Goal: Task Accomplishment & Management: Complete application form

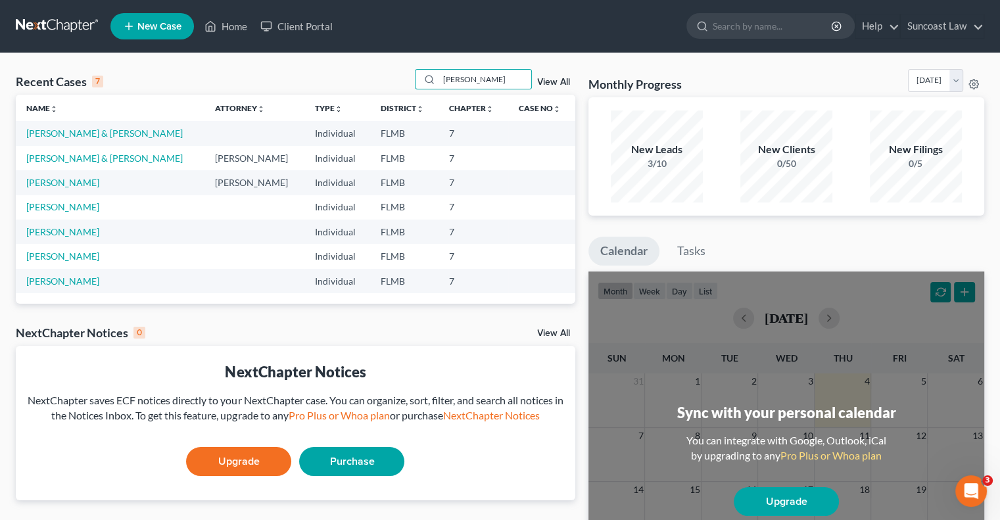
drag, startPoint x: 476, startPoint y: 76, endPoint x: 403, endPoint y: 79, distance: 73.1
click at [403, 79] on div "Recent Cases 7 [PERSON_NAME] View All" at bounding box center [296, 82] width 560 height 26
type input "[PERSON_NAME]"
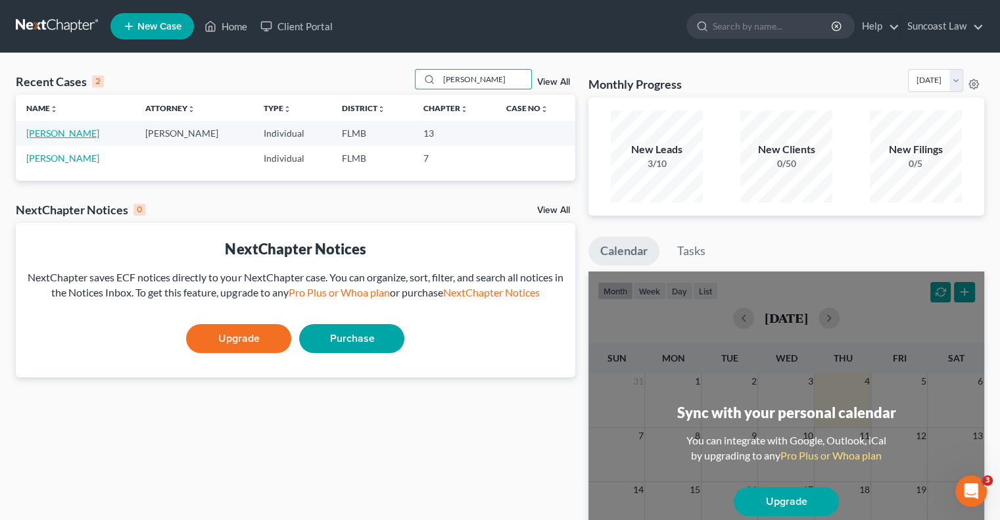
click at [52, 135] on link "[PERSON_NAME]" at bounding box center [62, 133] width 73 height 11
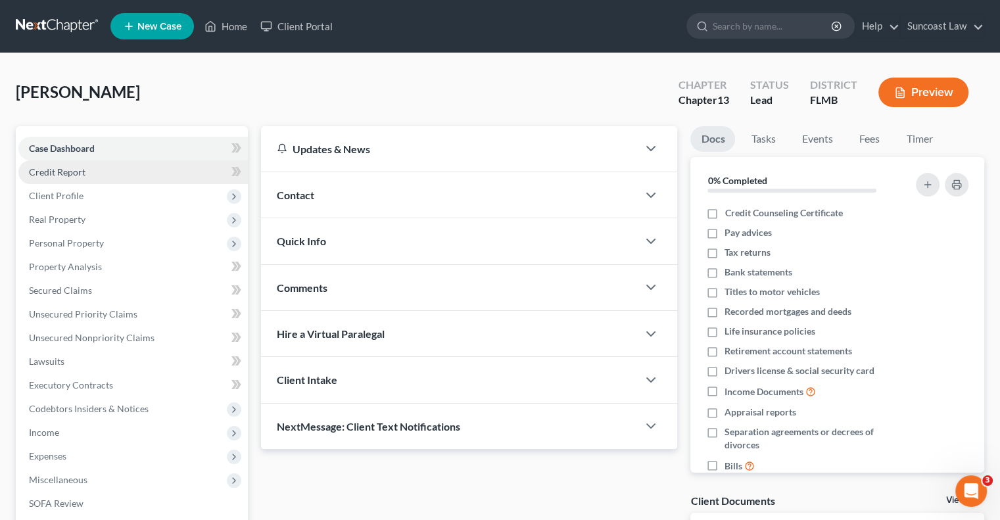
drag, startPoint x: 111, startPoint y: 173, endPoint x: 124, endPoint y: 183, distance: 16.4
click at [111, 173] on link "Credit Report" at bounding box center [133, 172] width 230 height 24
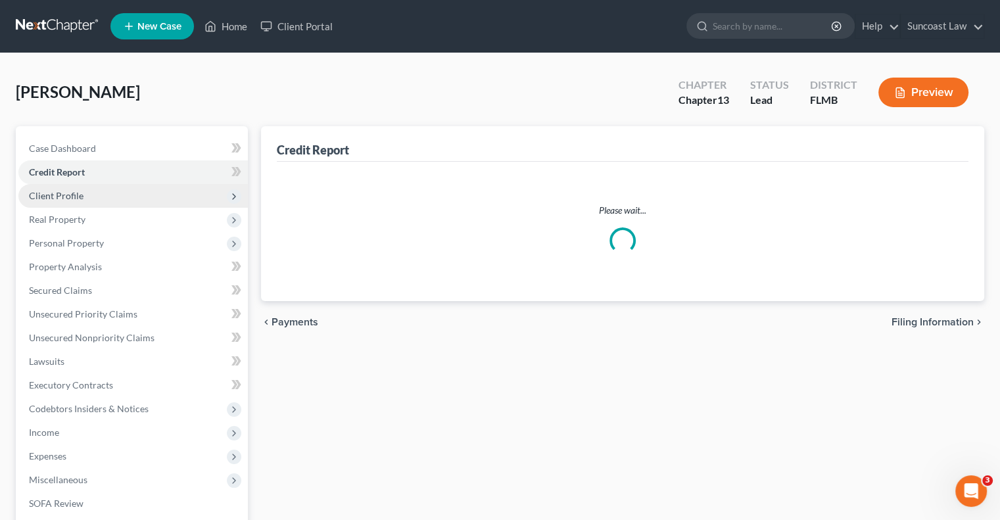
click at [115, 197] on span "Client Profile" at bounding box center [133, 196] width 230 height 24
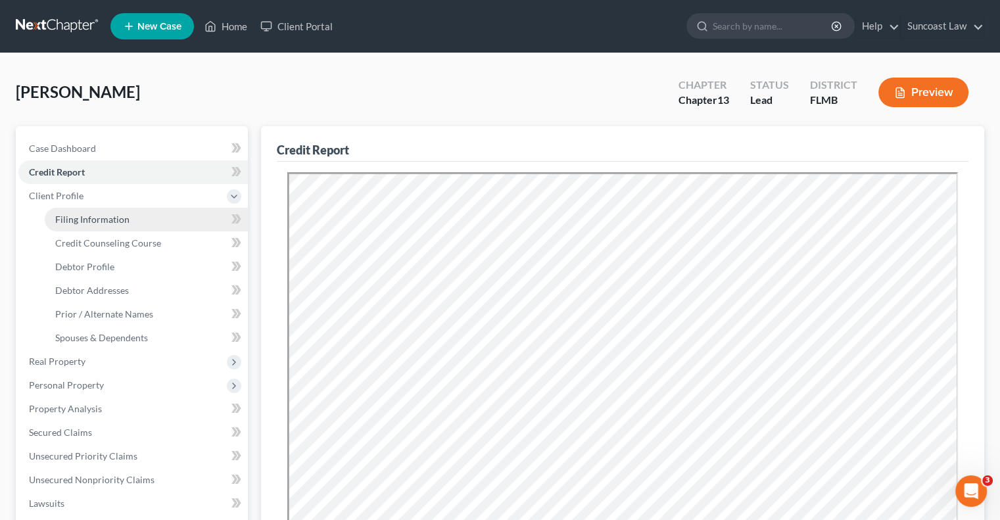
click at [122, 220] on span "Filing Information" at bounding box center [92, 219] width 74 height 11
select select "1"
select select "0"
select select "3"
select select "15"
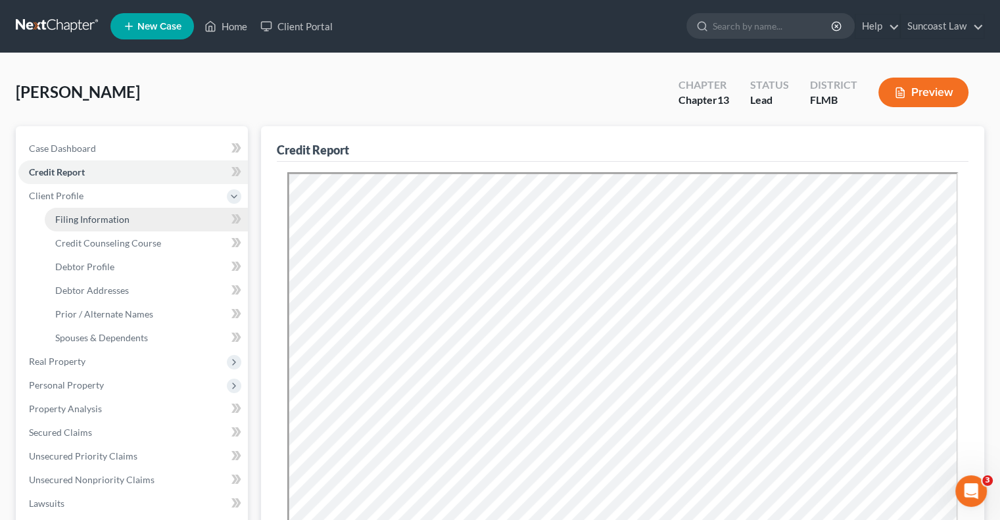
select select "0"
select select "9"
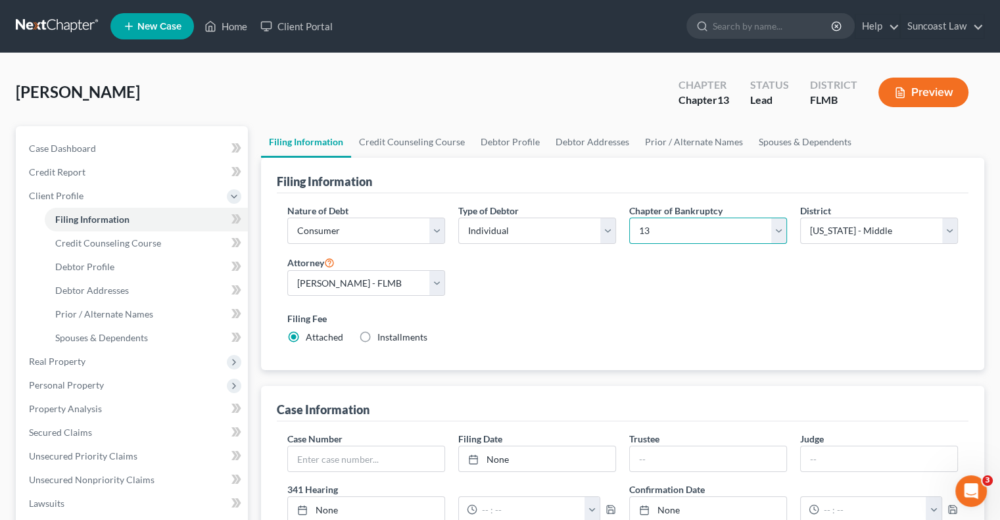
drag, startPoint x: 700, startPoint y: 224, endPoint x: 697, endPoint y: 241, distance: 17.4
click at [700, 224] on select "Select 7 11 12 13" at bounding box center [708, 231] width 158 height 26
select select "0"
click at [629, 218] on select "Select 7 11 12 13" at bounding box center [708, 231] width 158 height 26
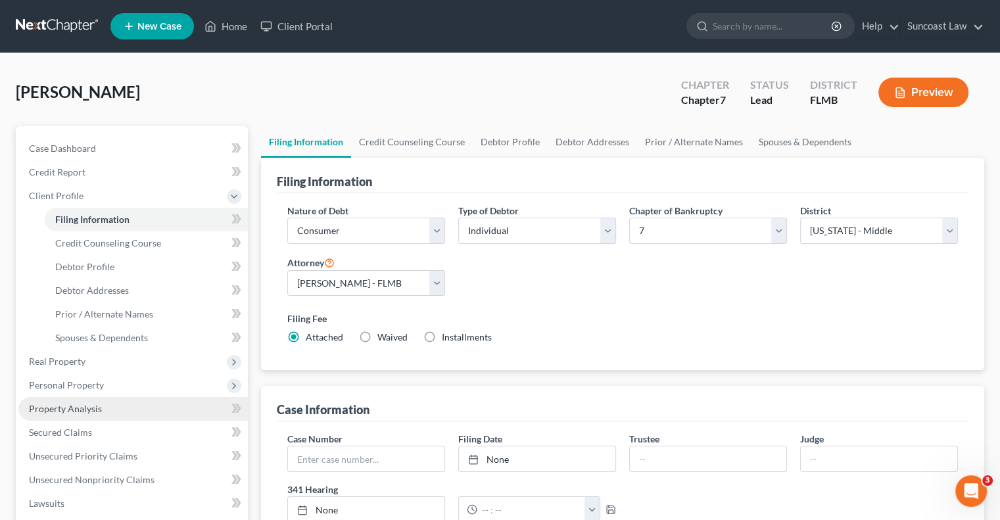
click at [107, 404] on link "Property Analysis" at bounding box center [133, 409] width 230 height 24
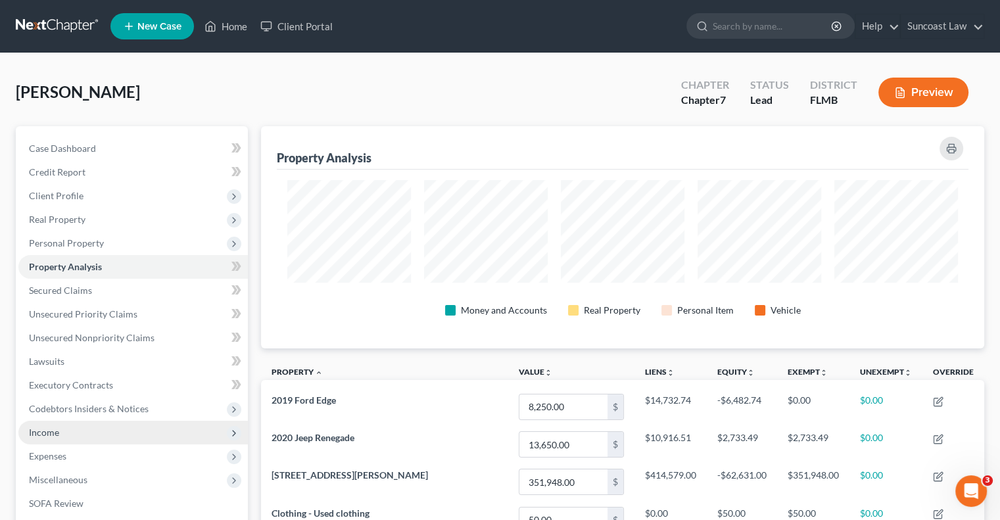
click at [74, 432] on span "Income" at bounding box center [133, 433] width 230 height 24
click at [74, 428] on span "Income" at bounding box center [133, 433] width 230 height 24
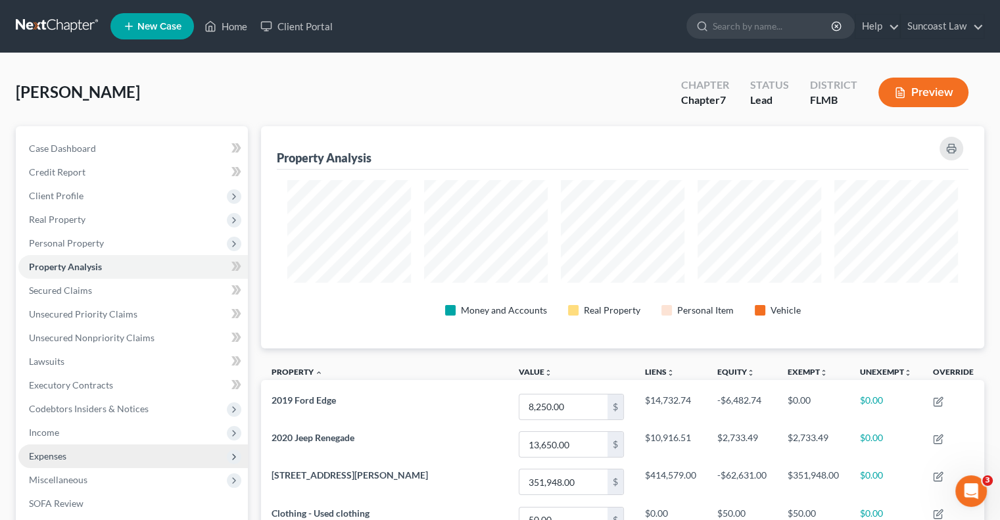
drag, startPoint x: 64, startPoint y: 458, endPoint x: 79, endPoint y: 461, distance: 15.5
click at [64, 457] on span "Expenses" at bounding box center [47, 456] width 37 height 11
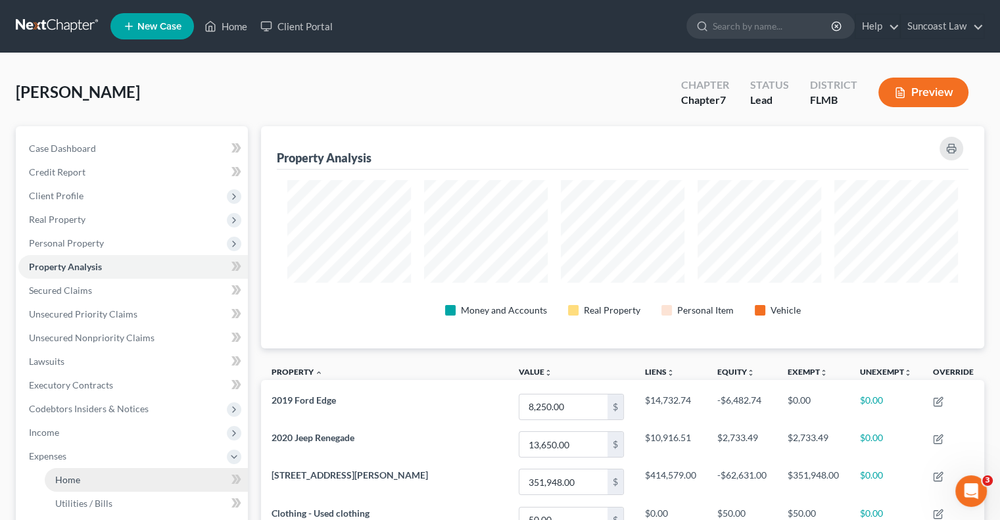
click at [145, 475] on link "Home" at bounding box center [146, 480] width 203 height 24
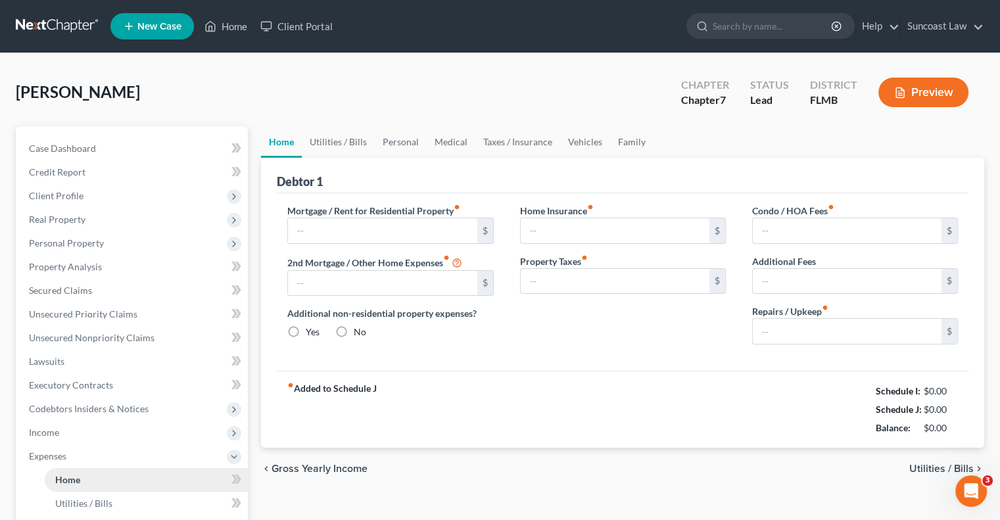
type input "0.00"
radio input "true"
type input "0.00"
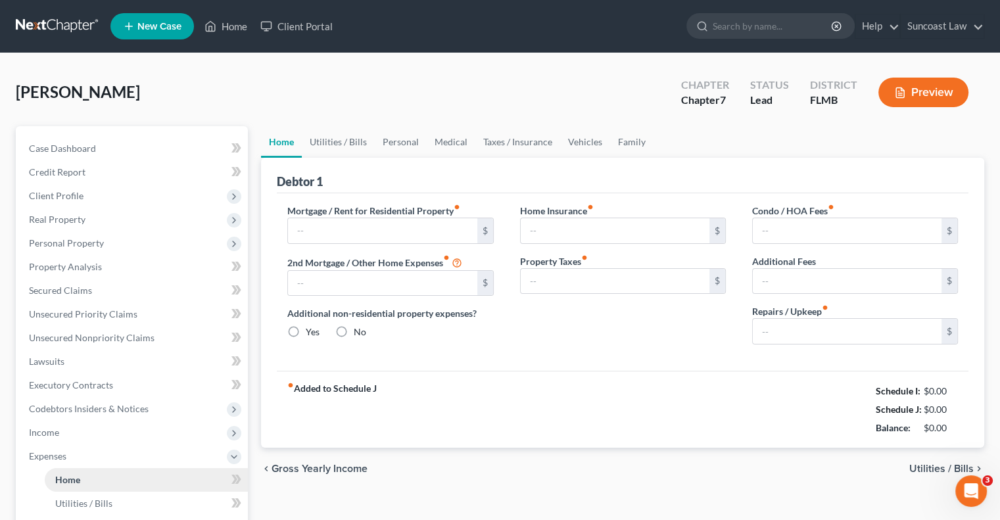
type input "0.00"
click at [243, 24] on link "Home" at bounding box center [226, 26] width 56 height 24
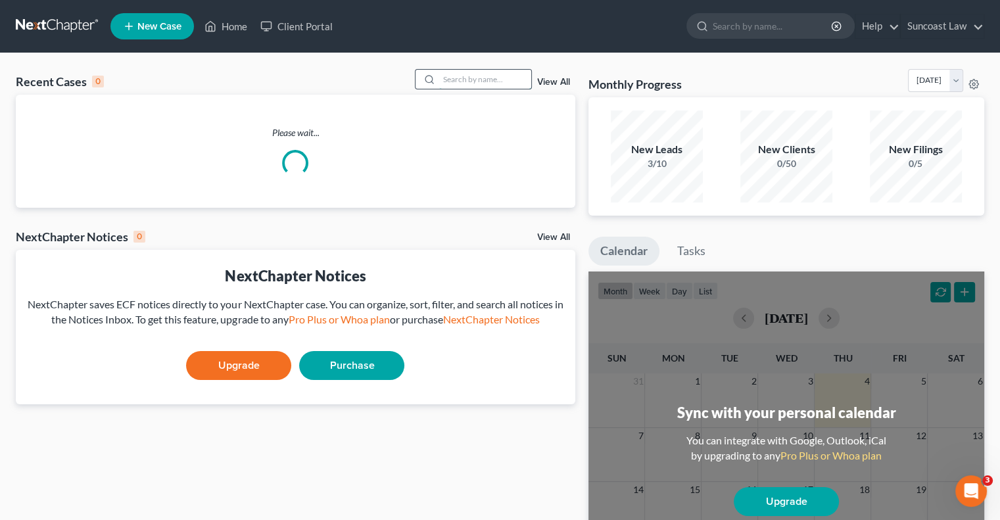
click at [493, 78] on input "search" at bounding box center [485, 79] width 92 height 19
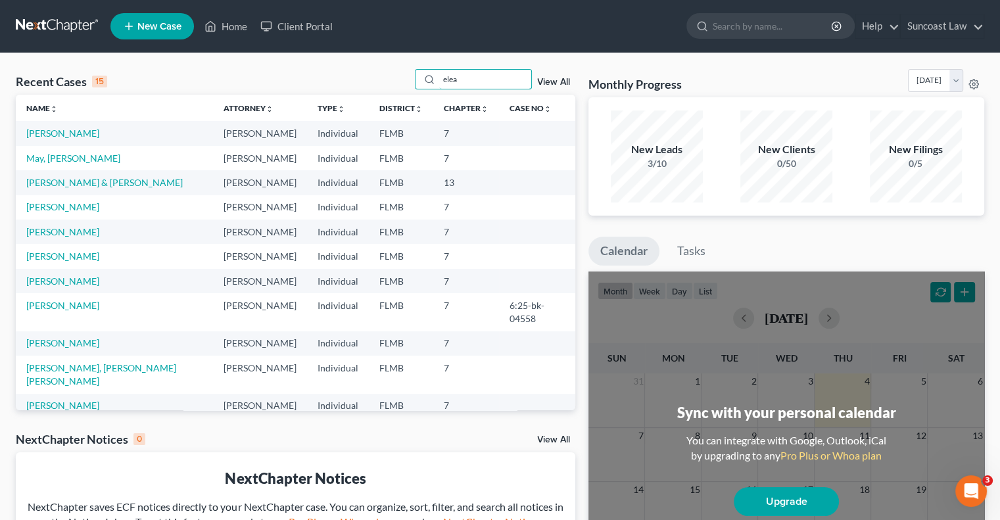
type input "elea"
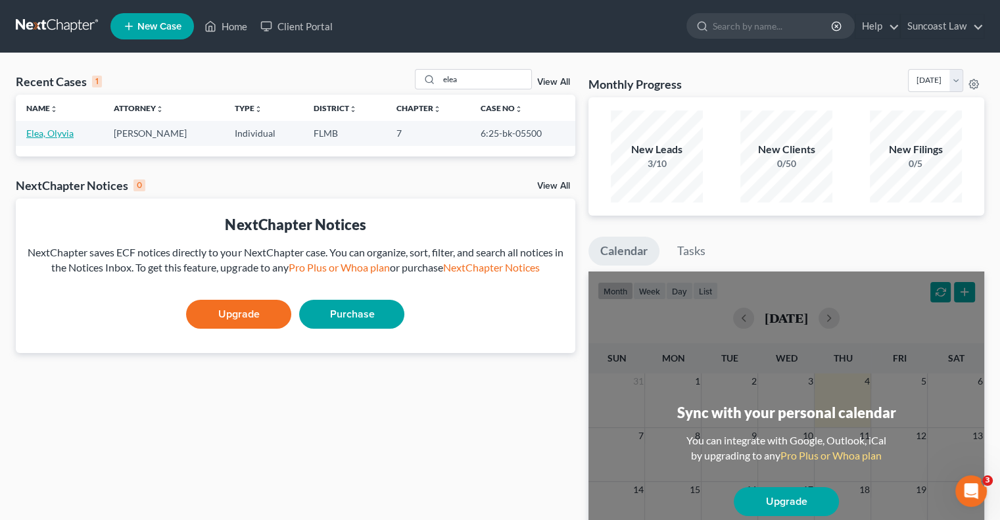
click at [58, 134] on link "Elea, Olyvia" at bounding box center [49, 133] width 47 height 11
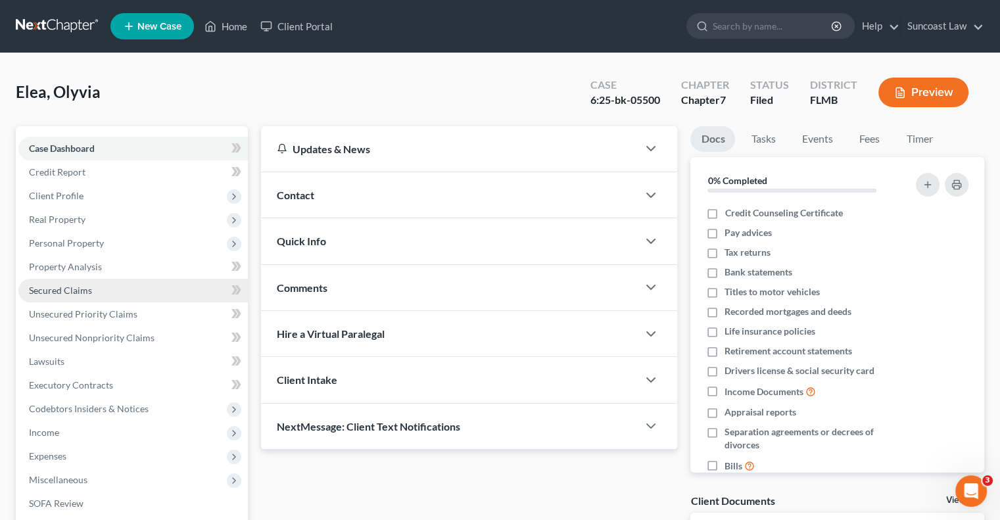
click at [74, 288] on span "Secured Claims" at bounding box center [60, 290] width 63 height 11
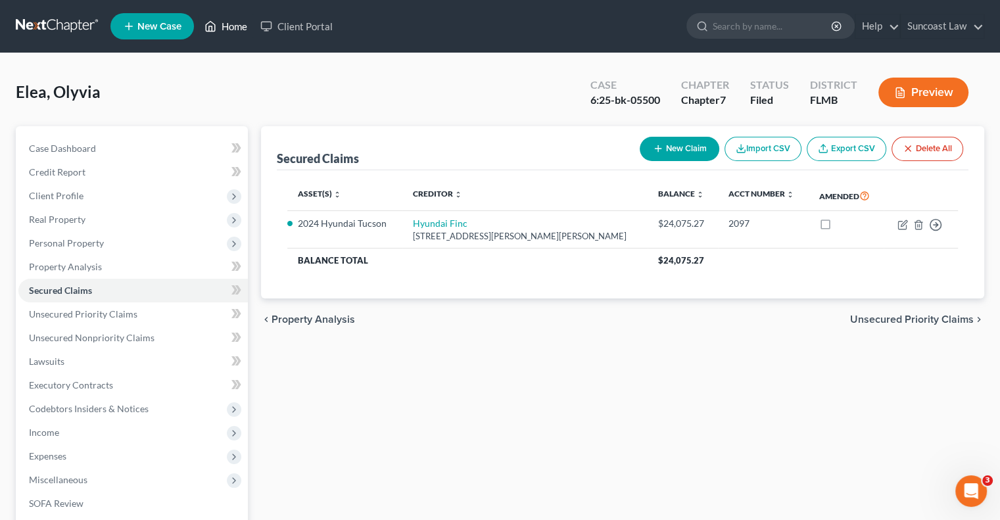
click at [237, 25] on link "Home" at bounding box center [226, 26] width 56 height 24
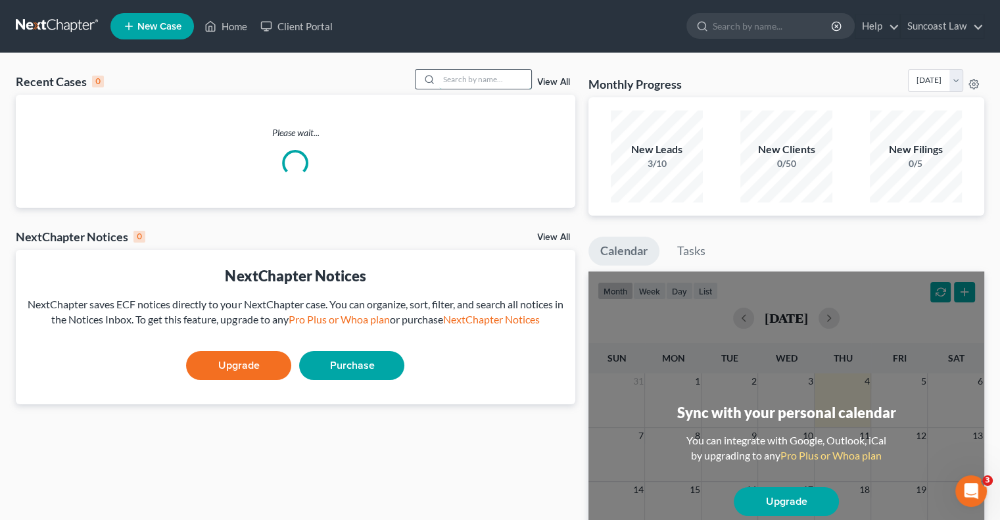
click at [485, 78] on input "search" at bounding box center [485, 79] width 92 height 19
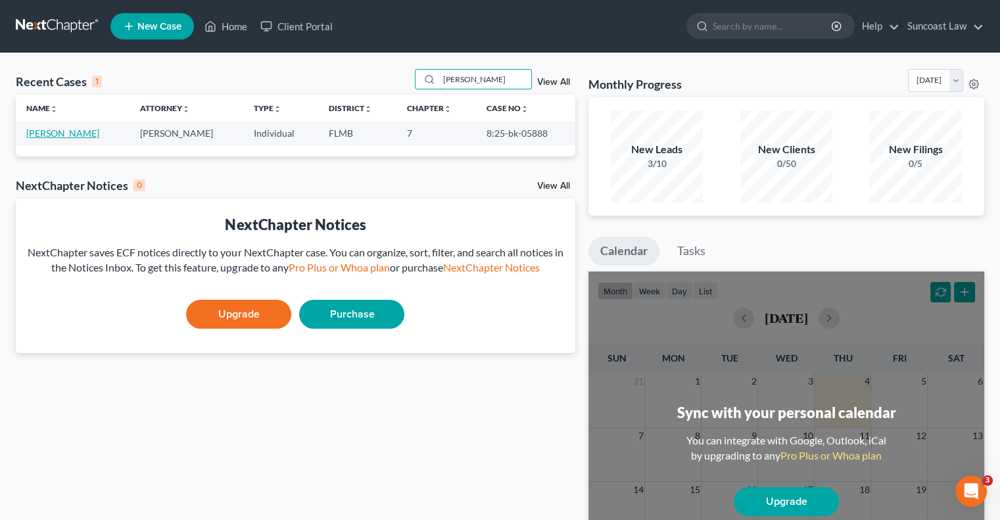
type input "[PERSON_NAME]"
click at [74, 134] on link "[PERSON_NAME]" at bounding box center [62, 133] width 73 height 11
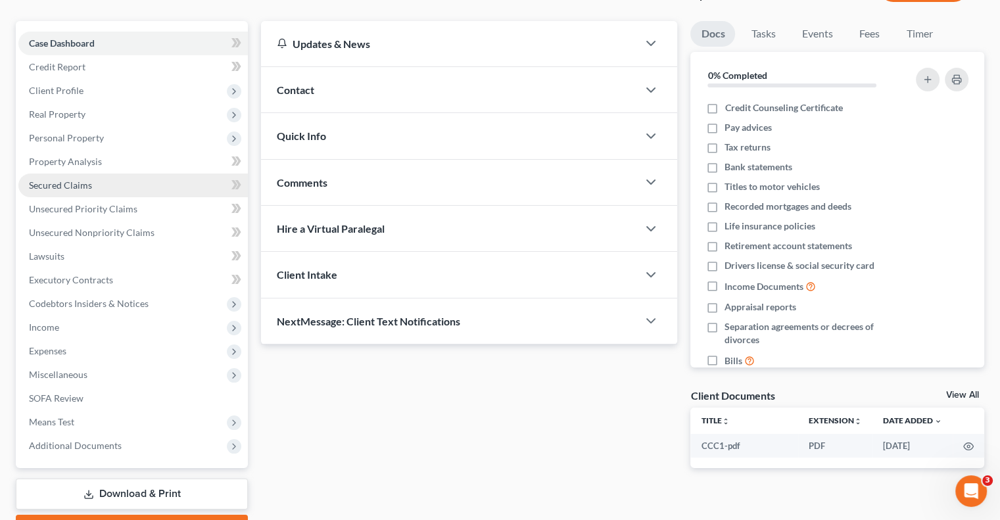
scroll to position [178, 0]
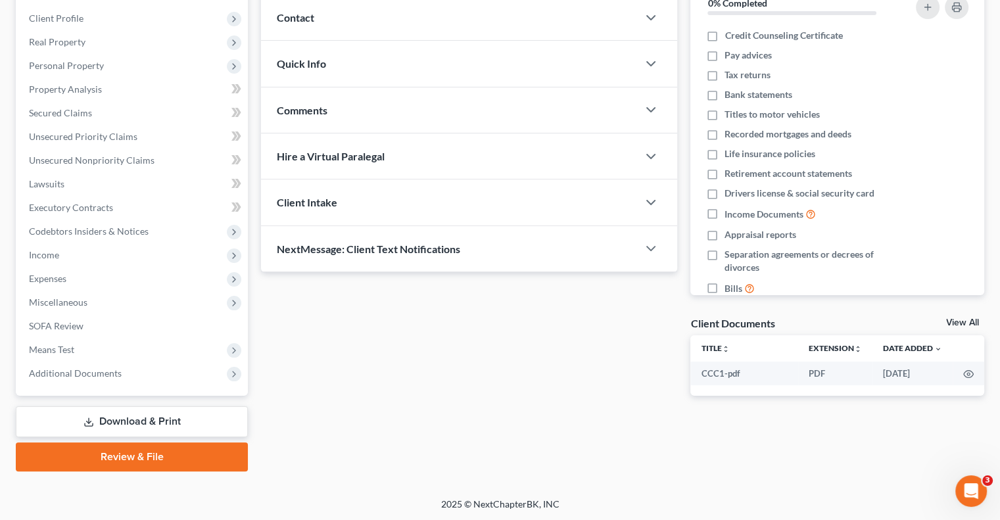
click at [155, 416] on link "Download & Print" at bounding box center [132, 421] width 232 height 31
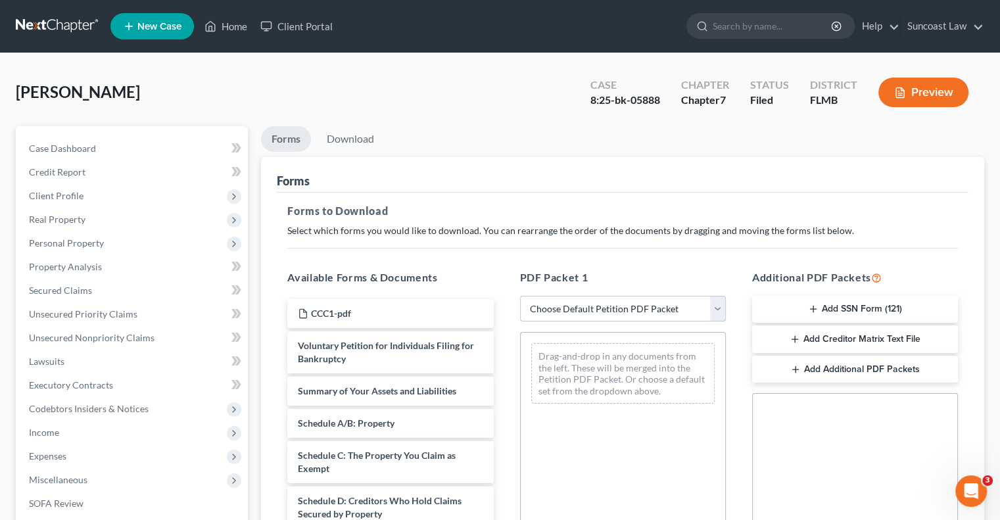
drag, startPoint x: 627, startPoint y: 311, endPoint x: 627, endPoint y: 318, distance: 7.3
click at [627, 311] on select "Choose Default Petition PDF Packet Complete Bankruptcy Petition (all forms and …" at bounding box center [623, 309] width 206 height 26
select select "0"
click at [520, 296] on select "Choose Default Petition PDF Packet Complete Bankruptcy Petition (all forms and …" at bounding box center [623, 309] width 206 height 26
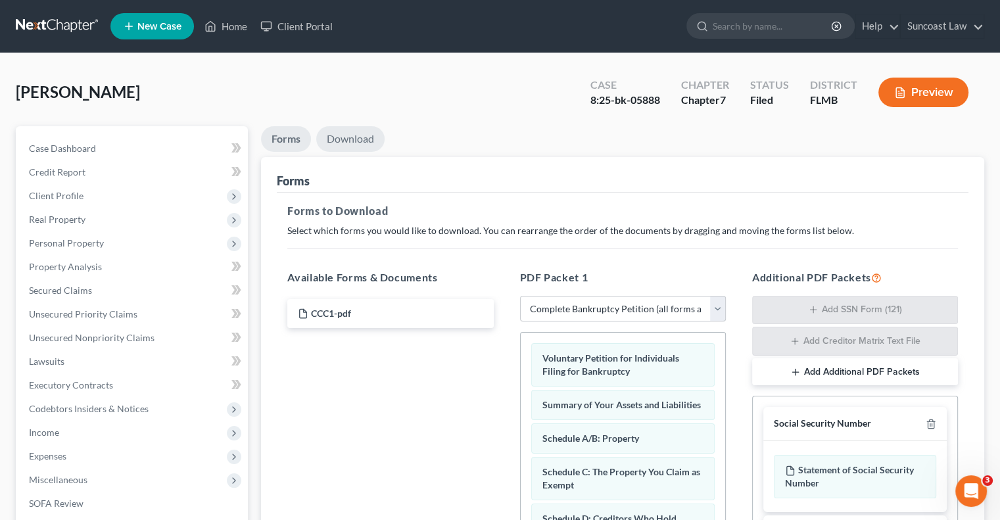
click at [363, 137] on link "Download" at bounding box center [350, 139] width 68 height 26
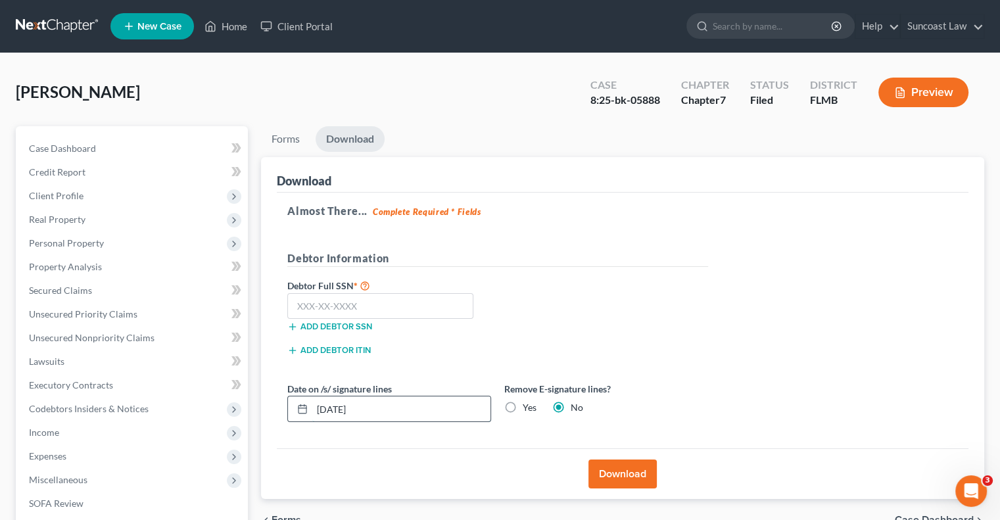
drag, startPoint x: 330, startPoint y: 405, endPoint x: 305, endPoint y: 405, distance: 25.0
click at [305, 405] on div "[DATE]" at bounding box center [389, 409] width 204 height 26
type input "[DATE]"
click at [625, 480] on button "Download" at bounding box center [623, 474] width 68 height 29
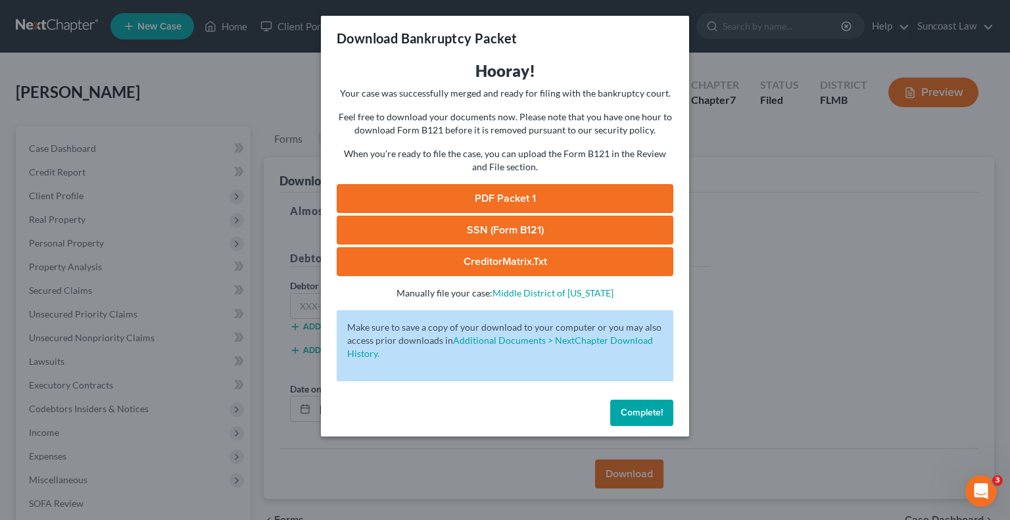
click at [542, 199] on link "PDF Packet 1" at bounding box center [505, 198] width 337 height 29
drag, startPoint x: 643, startPoint y: 412, endPoint x: 602, endPoint y: 515, distance: 110.4
click at [643, 412] on span "Complete!" at bounding box center [642, 412] width 42 height 11
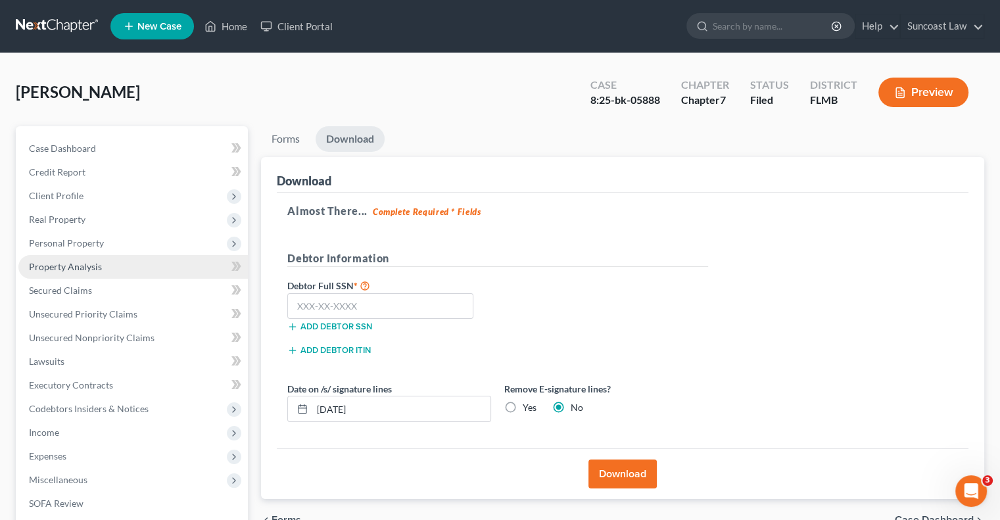
click at [88, 271] on span "Property Analysis" at bounding box center [65, 266] width 73 height 11
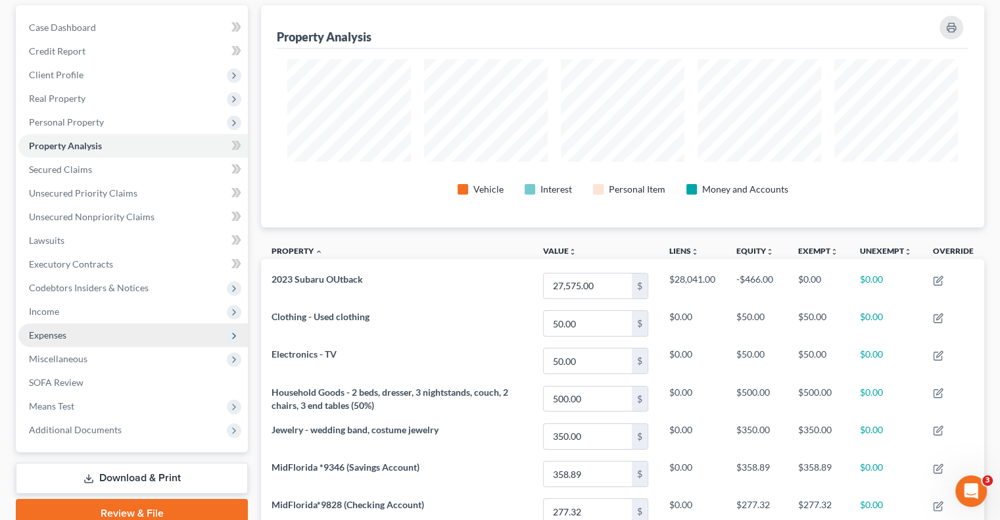
scroll to position [197, 0]
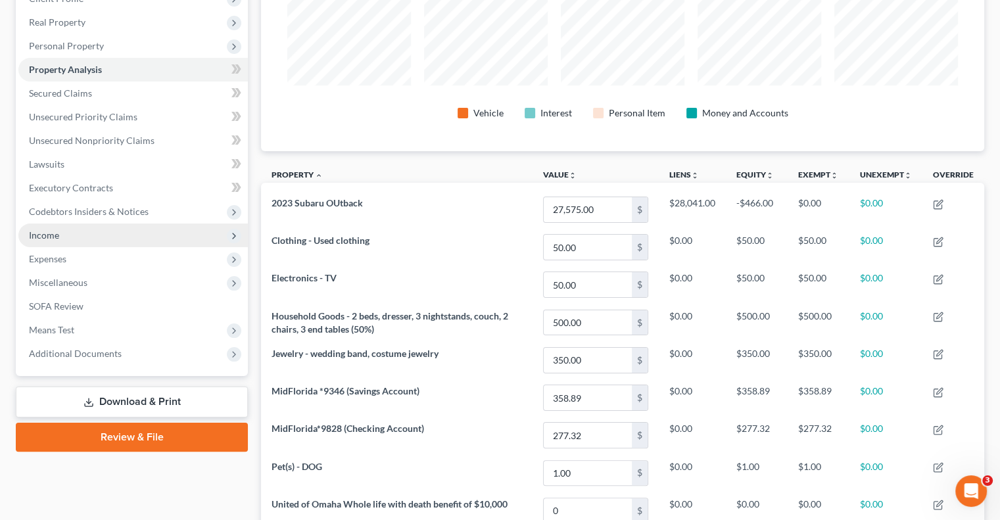
click at [66, 236] on span "Income" at bounding box center [133, 236] width 230 height 24
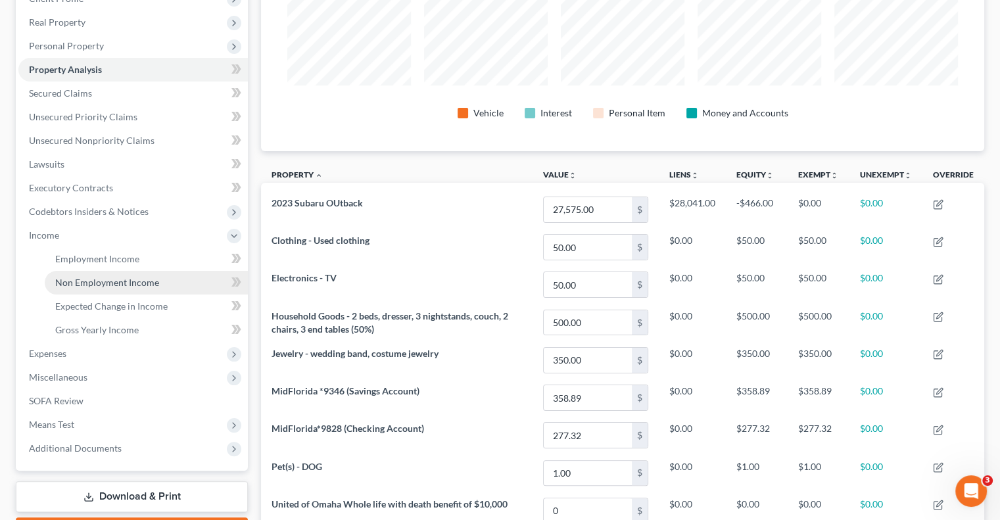
click at [140, 280] on span "Non Employment Income" at bounding box center [107, 282] width 104 height 11
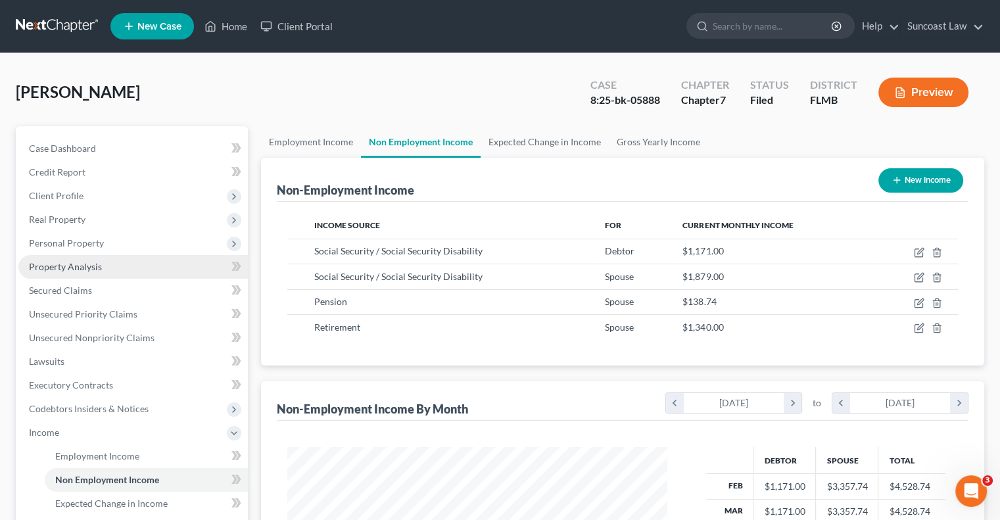
scroll to position [234, 406]
drag, startPoint x: 88, startPoint y: 262, endPoint x: 103, endPoint y: 265, distance: 15.4
click at [88, 262] on span "Property Analysis" at bounding box center [65, 266] width 73 height 11
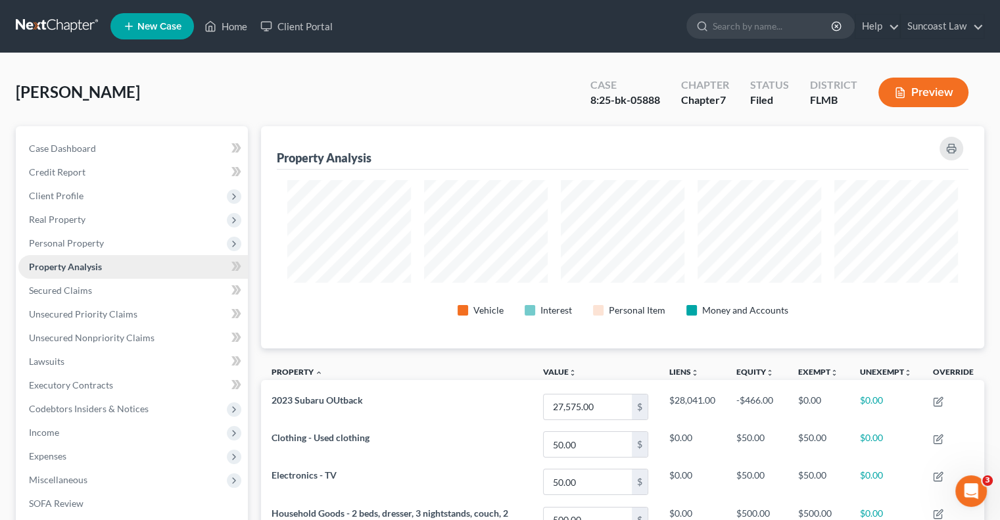
scroll to position [222, 723]
drag, startPoint x: 224, startPoint y: 28, endPoint x: 339, endPoint y: 66, distance: 121.7
click at [224, 28] on link "Home" at bounding box center [226, 26] width 56 height 24
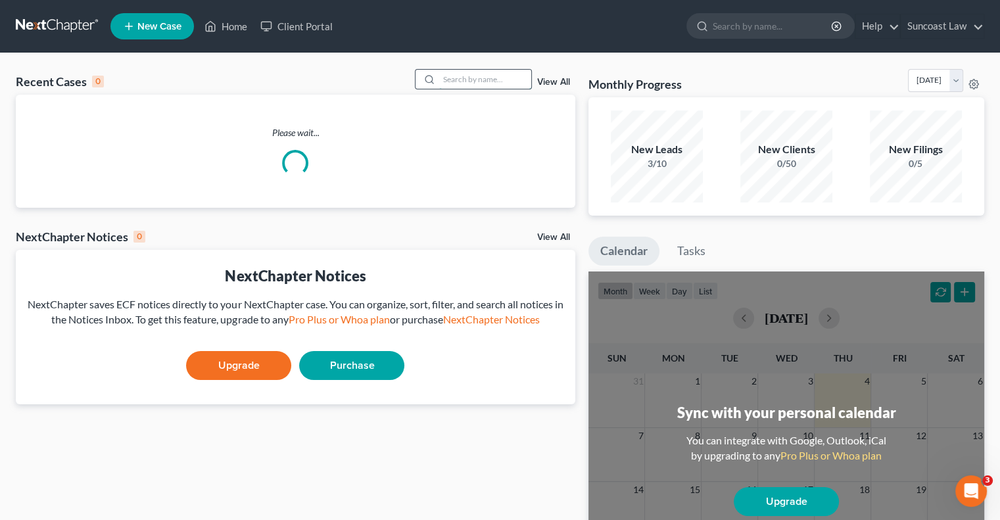
drag, startPoint x: 453, startPoint y: 73, endPoint x: 468, endPoint y: 72, distance: 14.5
click at [453, 72] on input "search" at bounding box center [485, 79] width 92 height 19
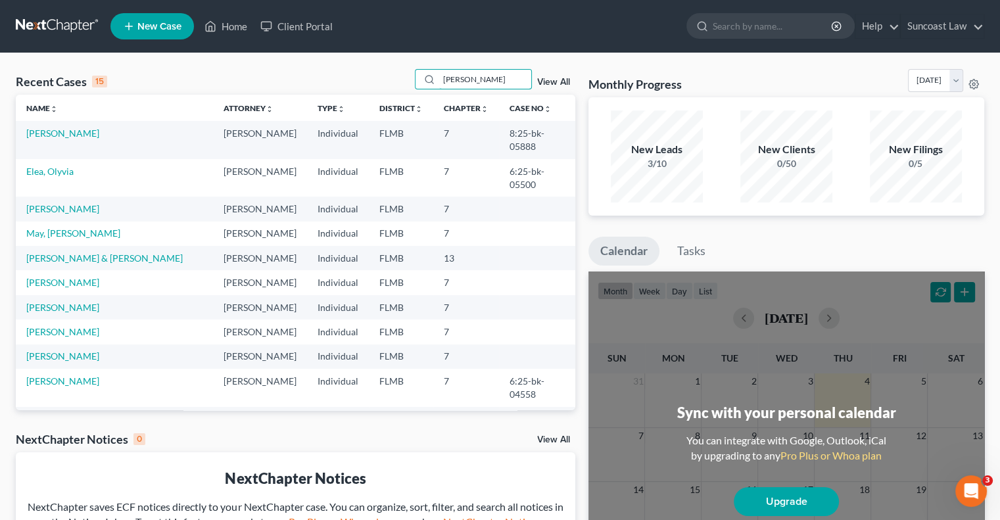
type input "[PERSON_NAME]"
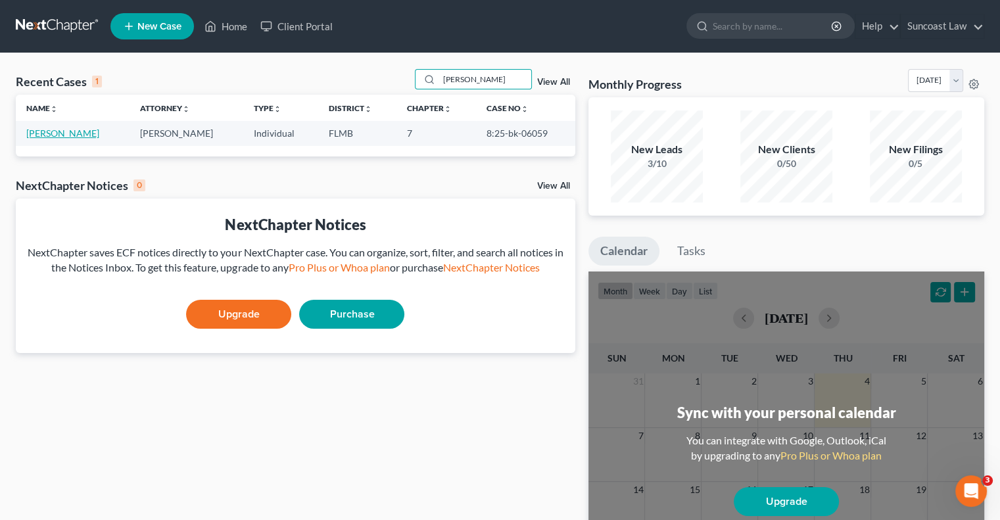
click at [71, 128] on link "[PERSON_NAME]" at bounding box center [62, 133] width 73 height 11
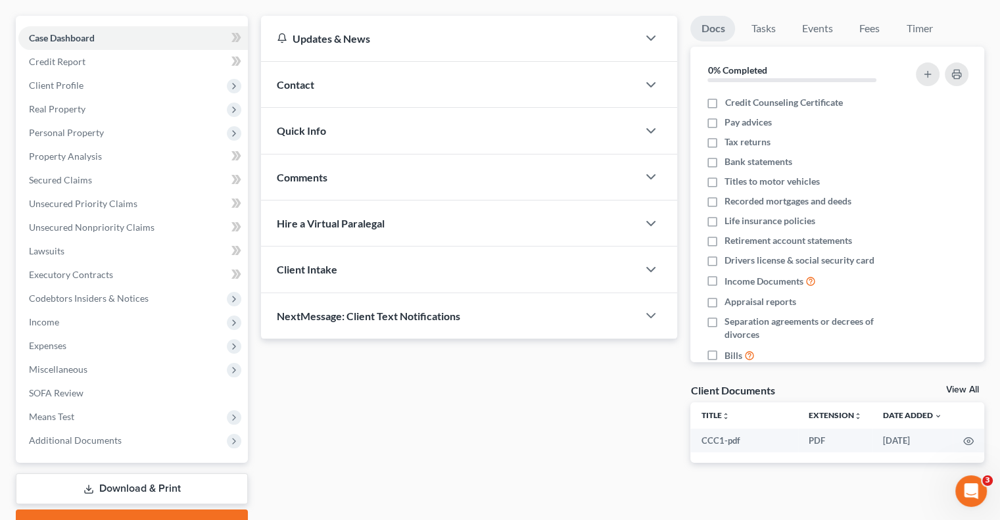
scroll to position [178, 0]
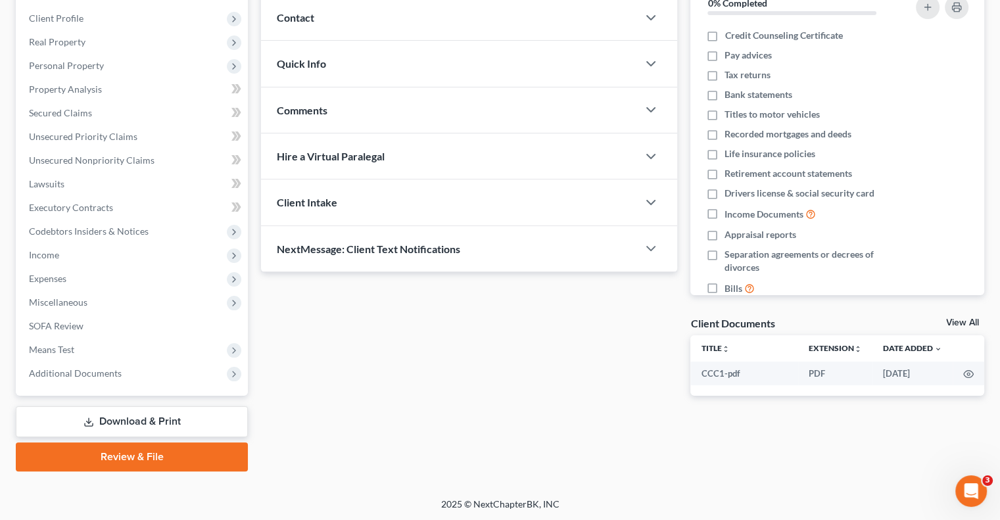
click at [132, 423] on link "Download & Print" at bounding box center [132, 421] width 232 height 31
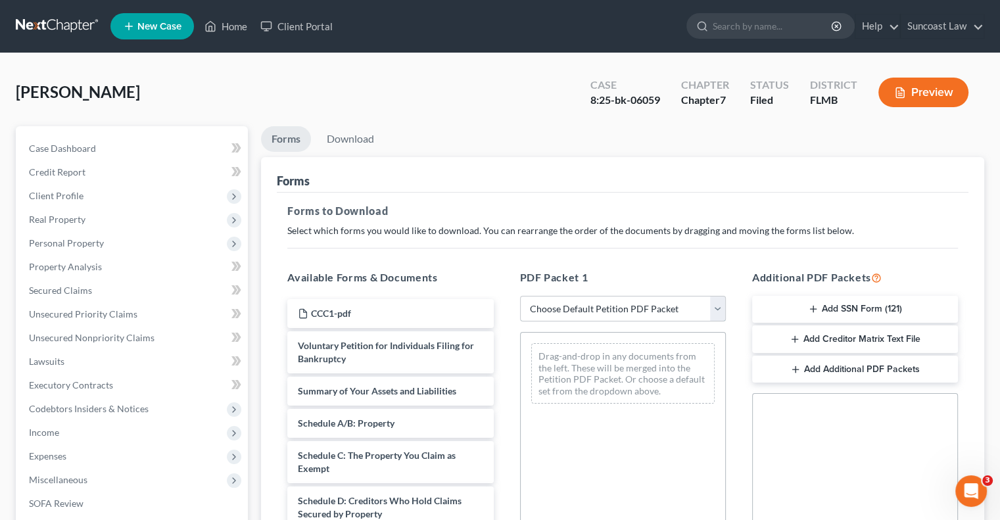
click at [589, 312] on select "Choose Default Petition PDF Packet Complete Bankruptcy Petition (all forms and …" at bounding box center [623, 309] width 206 height 26
select select "0"
click at [520, 296] on select "Choose Default Petition PDF Packet Complete Bankruptcy Petition (all forms and …" at bounding box center [623, 309] width 206 height 26
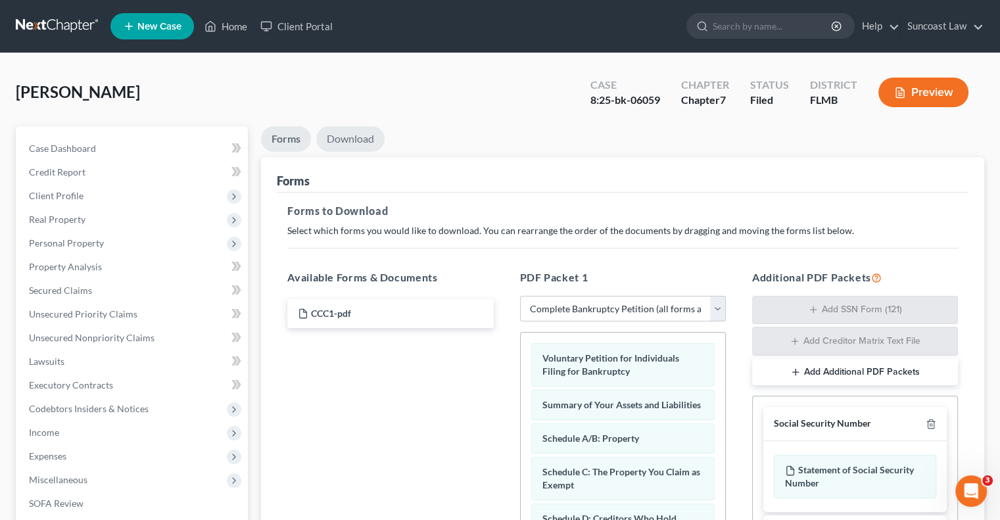
click at [352, 143] on link "Download" at bounding box center [350, 139] width 68 height 26
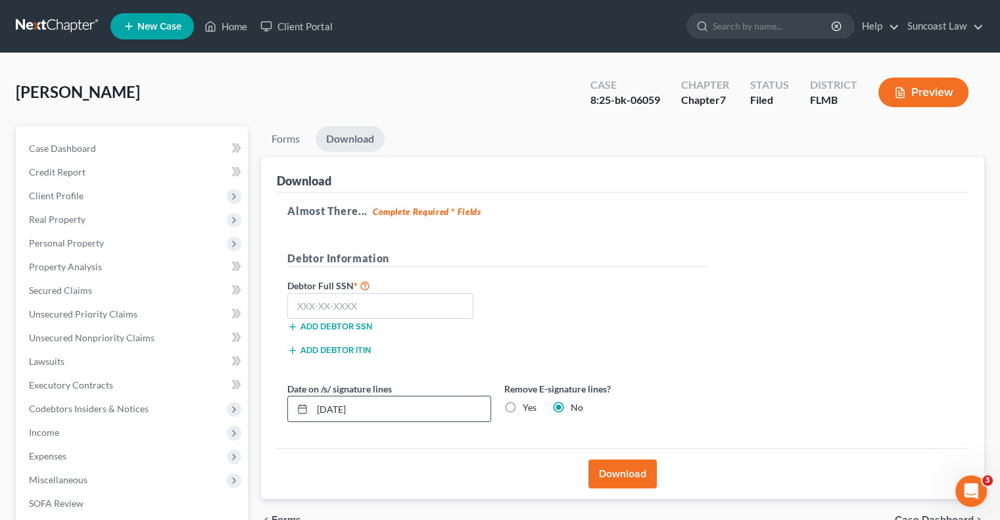
drag, startPoint x: 368, startPoint y: 405, endPoint x: 350, endPoint y: 402, distance: 18.6
click at [305, 397] on div "[DATE]" at bounding box center [389, 409] width 204 height 26
type input "[DATE]"
click at [630, 473] on button "Download" at bounding box center [623, 474] width 68 height 29
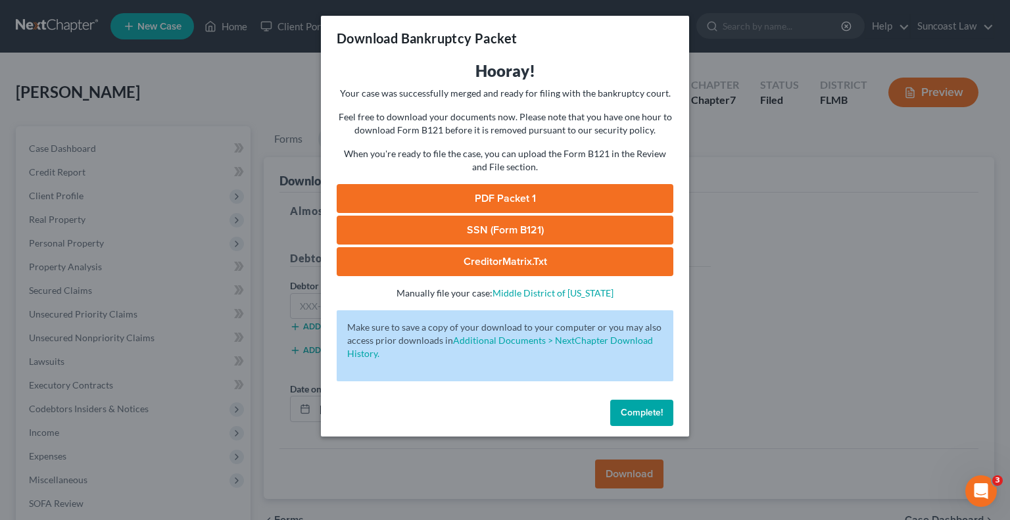
click at [531, 226] on link "SSN (Form B121)" at bounding box center [505, 230] width 337 height 29
click at [563, 193] on link "PDF Packet 1" at bounding box center [505, 198] width 337 height 29
click at [639, 409] on span "Complete!" at bounding box center [642, 412] width 42 height 11
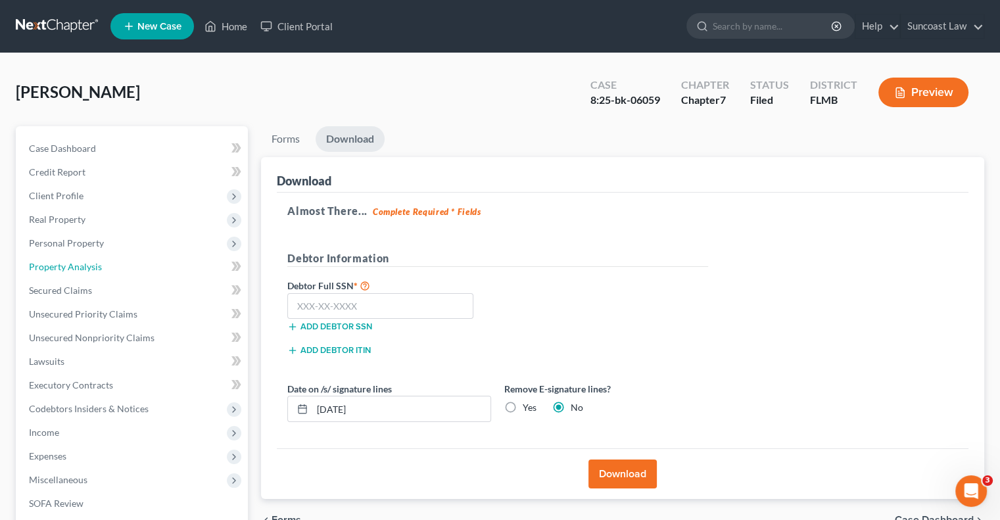
drag, startPoint x: 112, startPoint y: 266, endPoint x: 245, endPoint y: 12, distance: 287.1
click at [112, 266] on link "Property Analysis" at bounding box center [133, 267] width 230 height 24
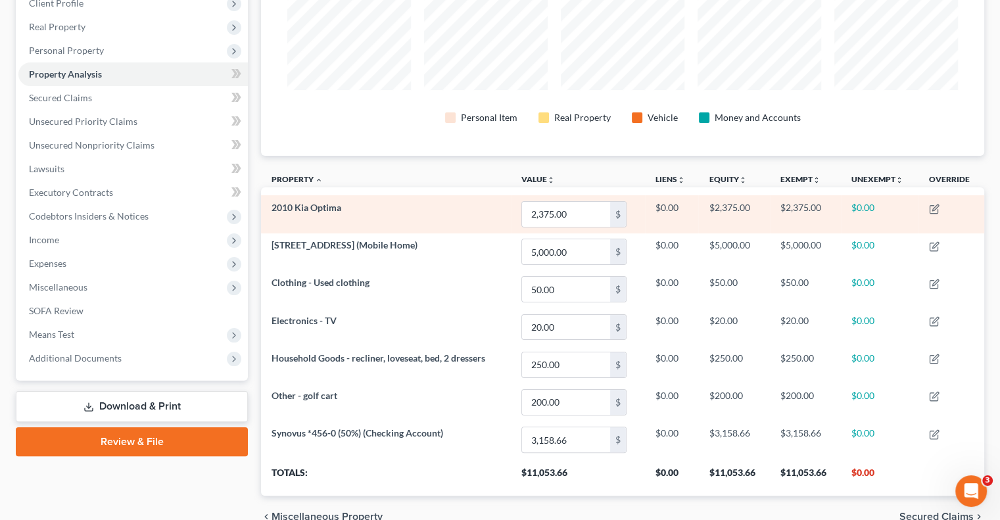
scroll to position [197, 0]
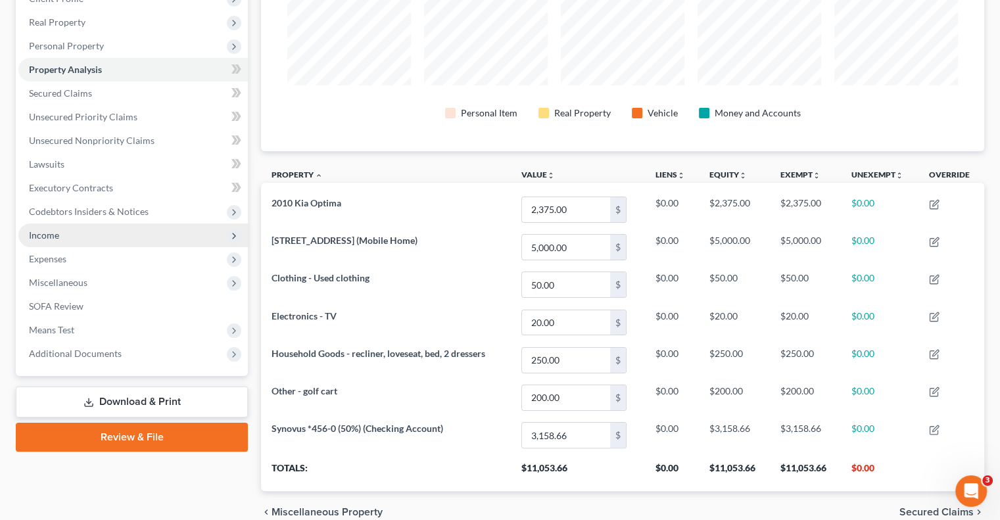
click at [51, 231] on span "Income" at bounding box center [44, 235] width 30 height 11
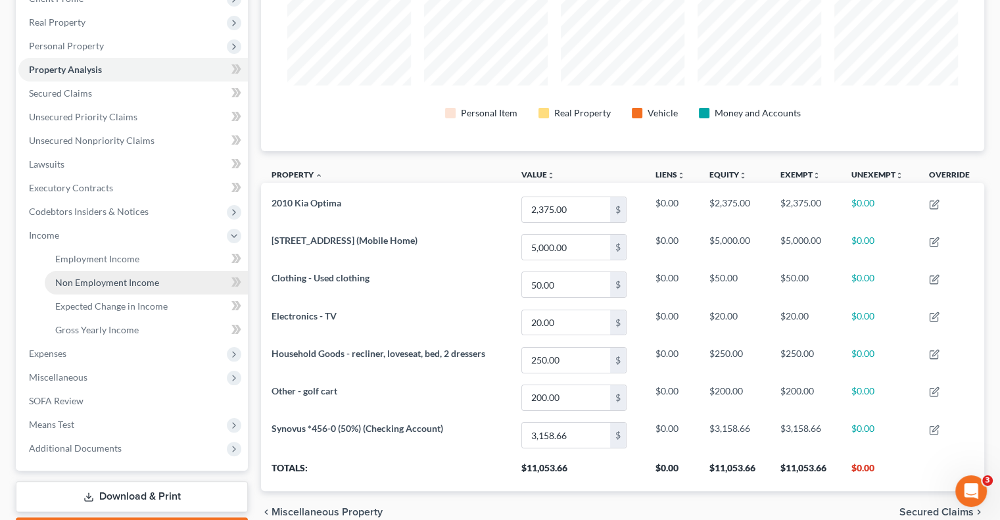
click at [146, 280] on span "Non Employment Income" at bounding box center [107, 282] width 104 height 11
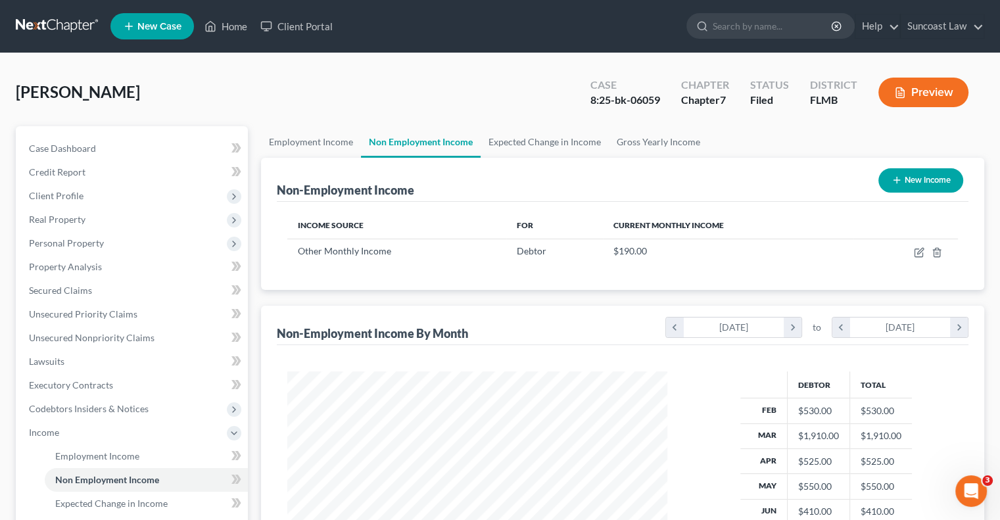
scroll to position [234, 406]
click at [331, 141] on link "Employment Income" at bounding box center [311, 142] width 100 height 32
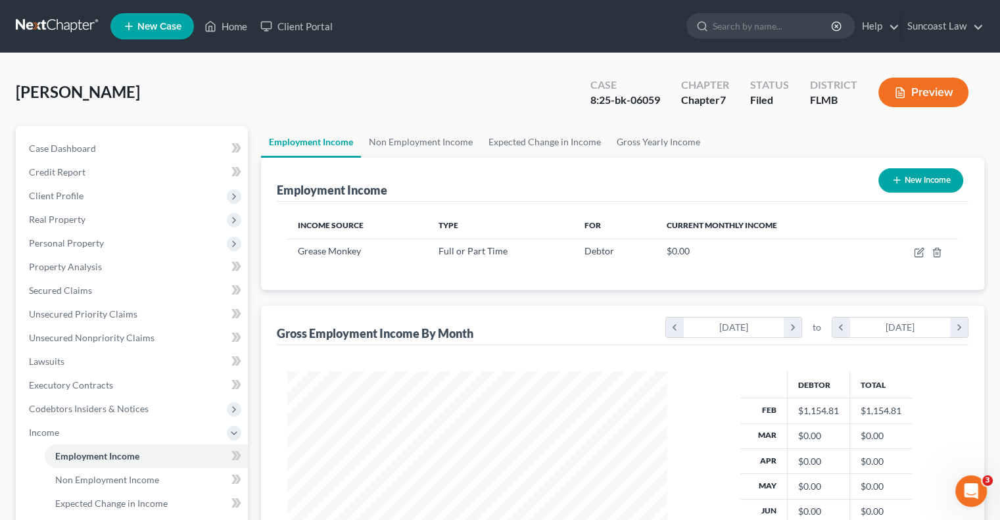
scroll to position [234, 406]
click at [81, 283] on link "Secured Claims" at bounding box center [133, 291] width 230 height 24
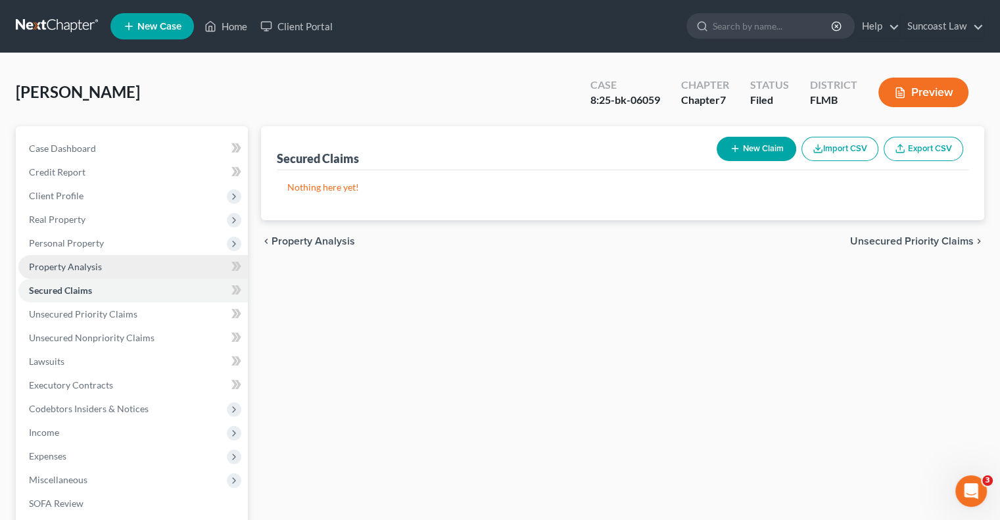
drag, startPoint x: 87, startPoint y: 262, endPoint x: 142, endPoint y: 264, distance: 54.6
click at [87, 262] on span "Property Analysis" at bounding box center [65, 266] width 73 height 11
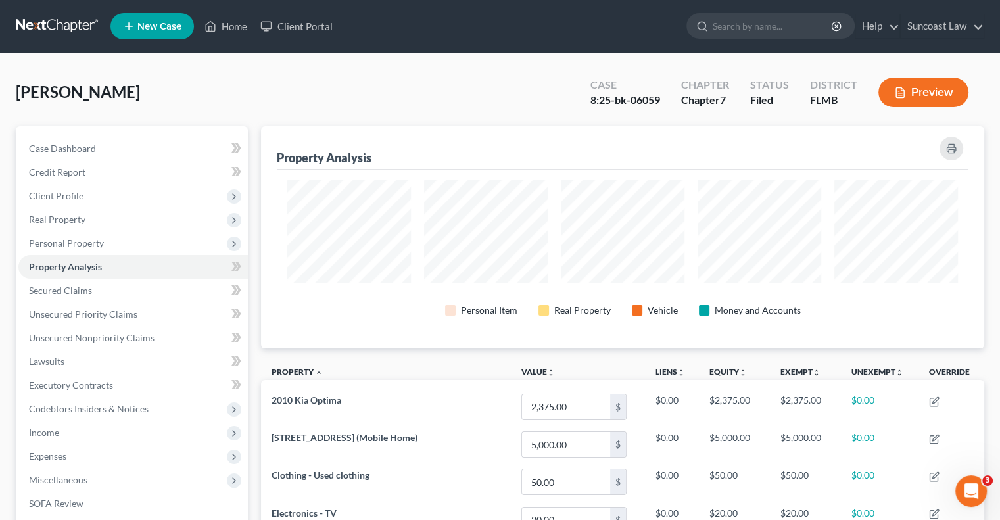
scroll to position [222, 723]
